Goal: Information Seeking & Learning: Learn about a topic

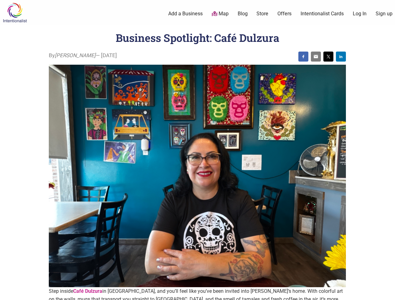
click at [197, 150] on img at bounding box center [197, 176] width 297 height 223
click at [303, 57] on img at bounding box center [302, 56] width 5 height 5
click at [315, 57] on img at bounding box center [315, 56] width 5 height 5
click at [328, 57] on img at bounding box center [327, 56] width 5 height 5
click at [340, 57] on img at bounding box center [340, 56] width 5 height 5
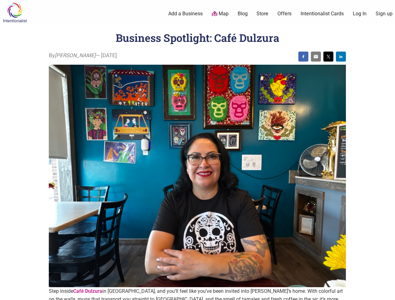
click at [387, 293] on icon at bounding box center [387, 292] width 7 height 8
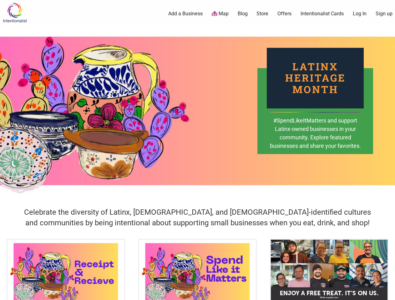
click at [197, 150] on div "Latinx Heritage Month #SpendLikeItMatters and support Latinx-owned businesses i…" at bounding box center [197, 111] width 395 height 172
click at [387, 293] on icon at bounding box center [387, 292] width 7 height 8
